Goal: Information Seeking & Learning: Learn about a topic

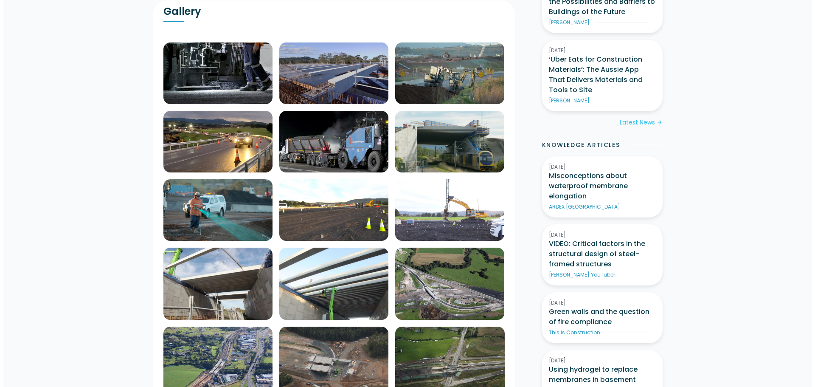
scroll to position [297, 0]
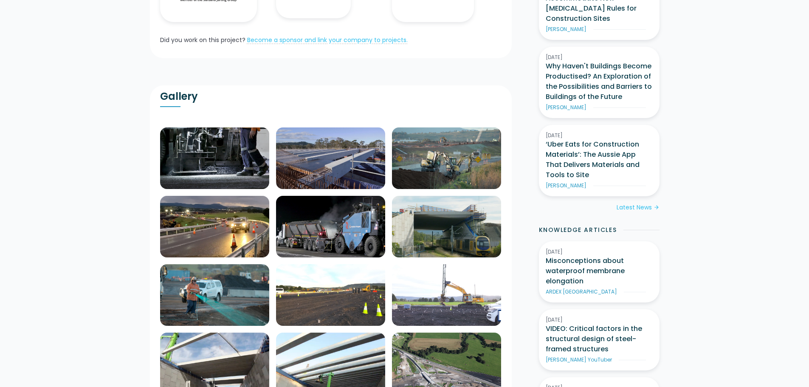
click at [311, 167] on img at bounding box center [330, 158] width 109 height 62
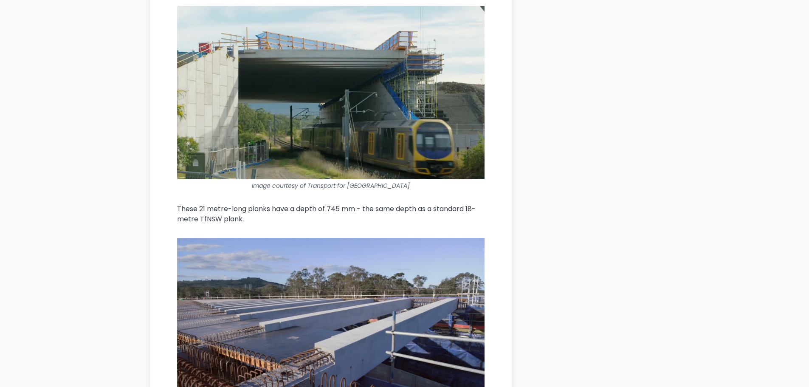
scroll to position [1358, 0]
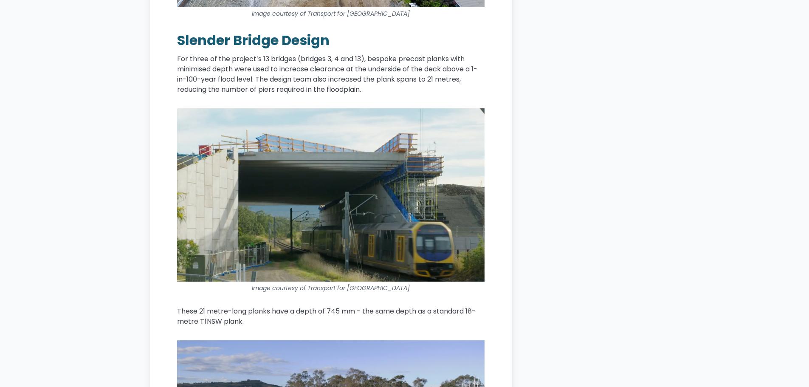
click at [334, 199] on img at bounding box center [330, 194] width 307 height 173
